Goal: Find contact information: Find contact information

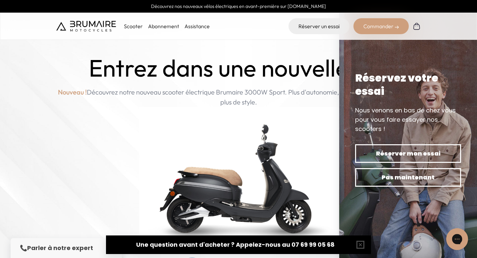
click at [457, 240] on icon "Gorgias live chat" at bounding box center [456, 238] width 7 height 7
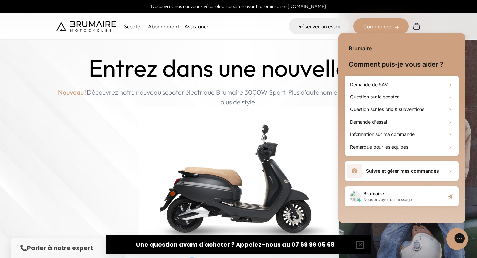
click at [476, 240] on icon "Gorgias live chat" at bounding box center [482, 237] width 7 height 7
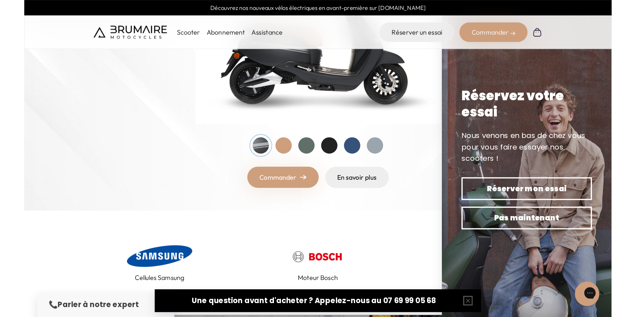
scroll to position [152, 0]
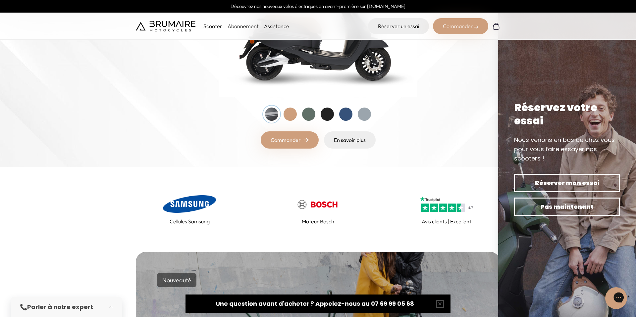
click at [476, 257] on icon "Gorgias live chat" at bounding box center [641, 297] width 7 height 7
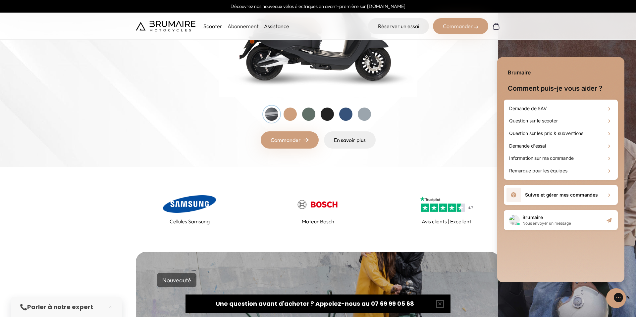
click at [476, 53] on body "Découvrez nos nouveaux vélos électriques en avant-première sur cycles.brumaire.…" at bounding box center [318, 6] width 636 height 317
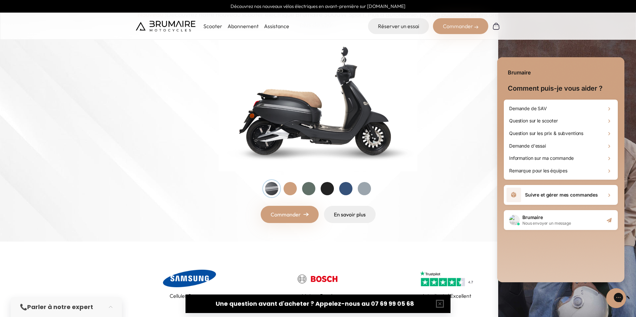
scroll to position [0, 0]
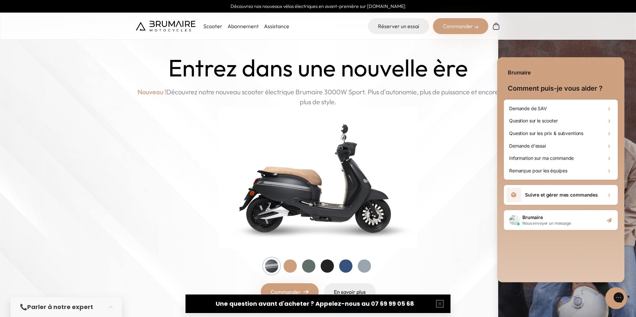
click at [476, 257] on icon "Gorgias live chat" at bounding box center [641, 297] width 7 height 7
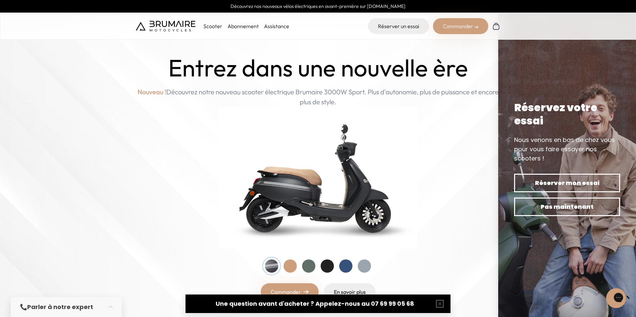
click at [183, 24] on img at bounding box center [166, 26] width 60 height 11
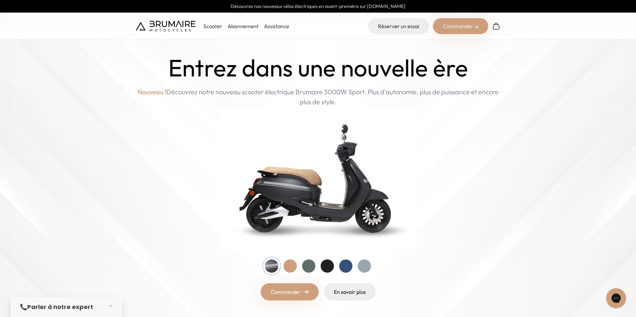
click at [115, 304] on button "button" at bounding box center [112, 307] width 19 height 15
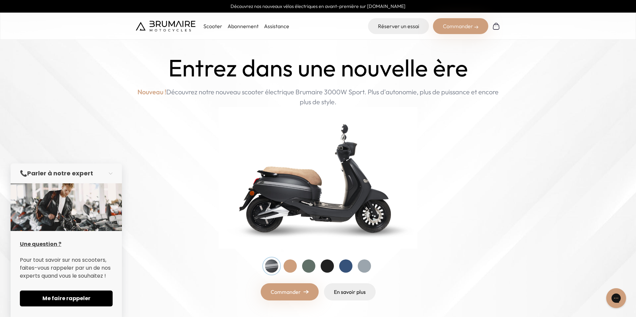
click at [94, 173] on div "📞 Parler à notre expert" at bounding box center [59, 173] width 79 height 9
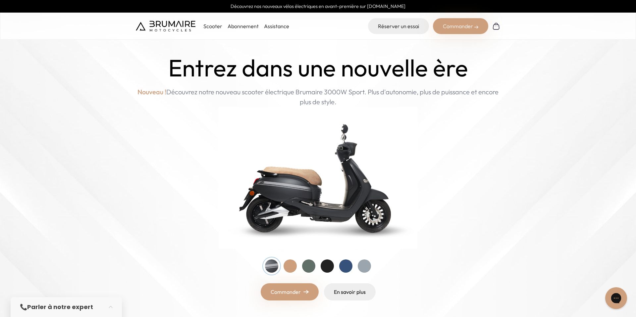
click at [617, 300] on icon "Gorgias live chat" at bounding box center [615, 298] width 7 height 7
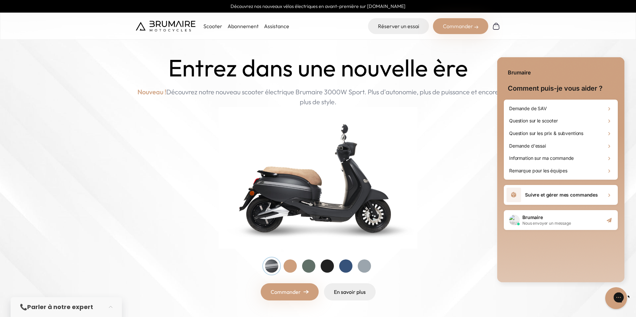
click at [635, 294] on div "Gorgias live chat" at bounding box center [641, 298] width 7 height 9
